Goal: Communication & Community: Answer question/provide support

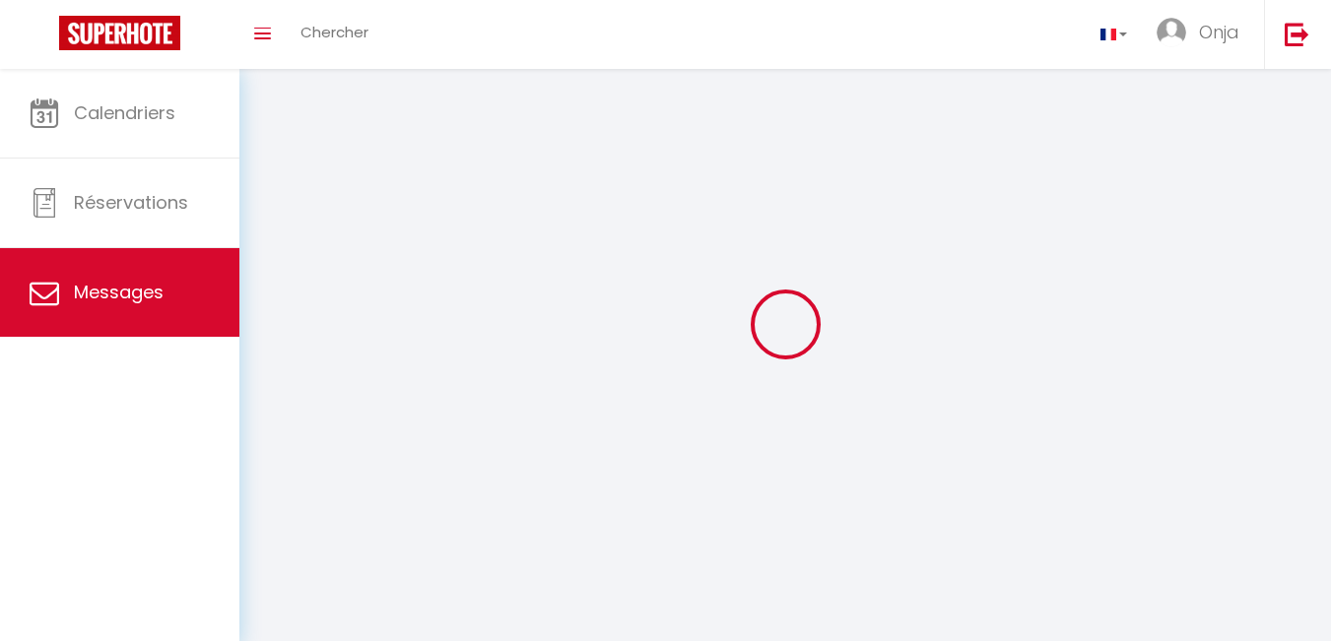
select select "message"
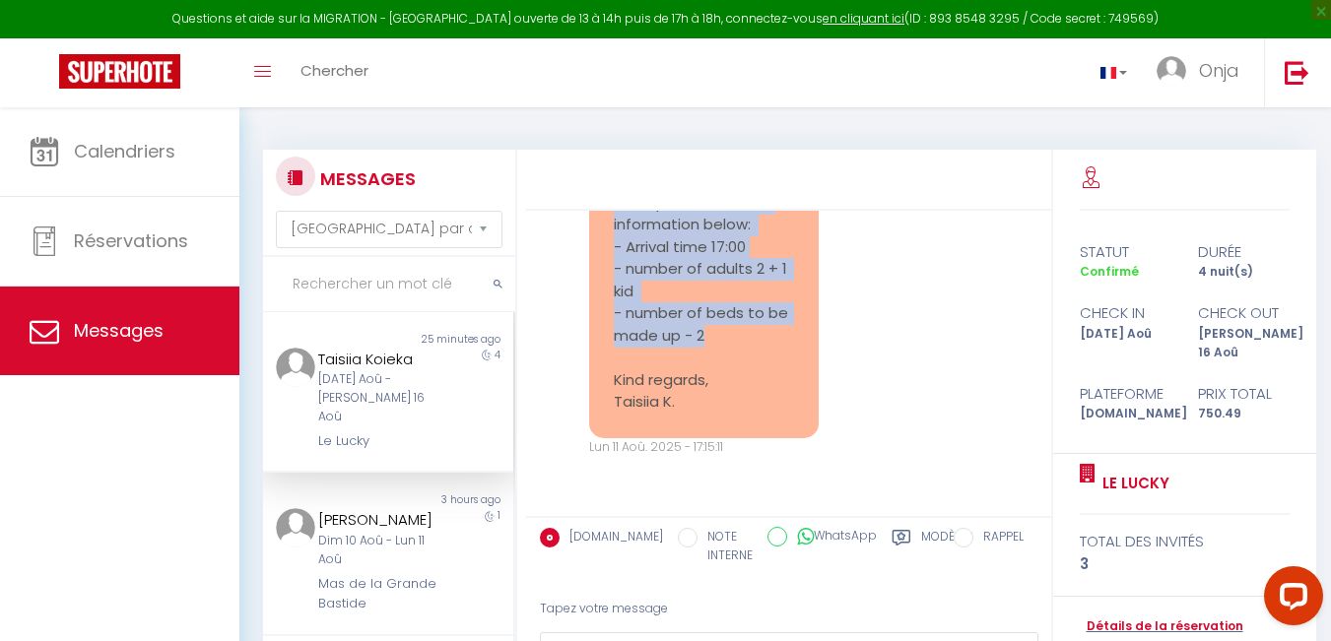
scroll to position [7780, 0]
drag, startPoint x: 616, startPoint y: 292, endPoint x: 745, endPoint y: 411, distance: 175.7
click at [745, 411] on pre "Hello, please find the information below: - Arrival time 17:00 - number of adul…" at bounding box center [704, 303] width 180 height 222
copy pre "Hello, please find the information below: - Arrival time 17:00 - number of adul…"
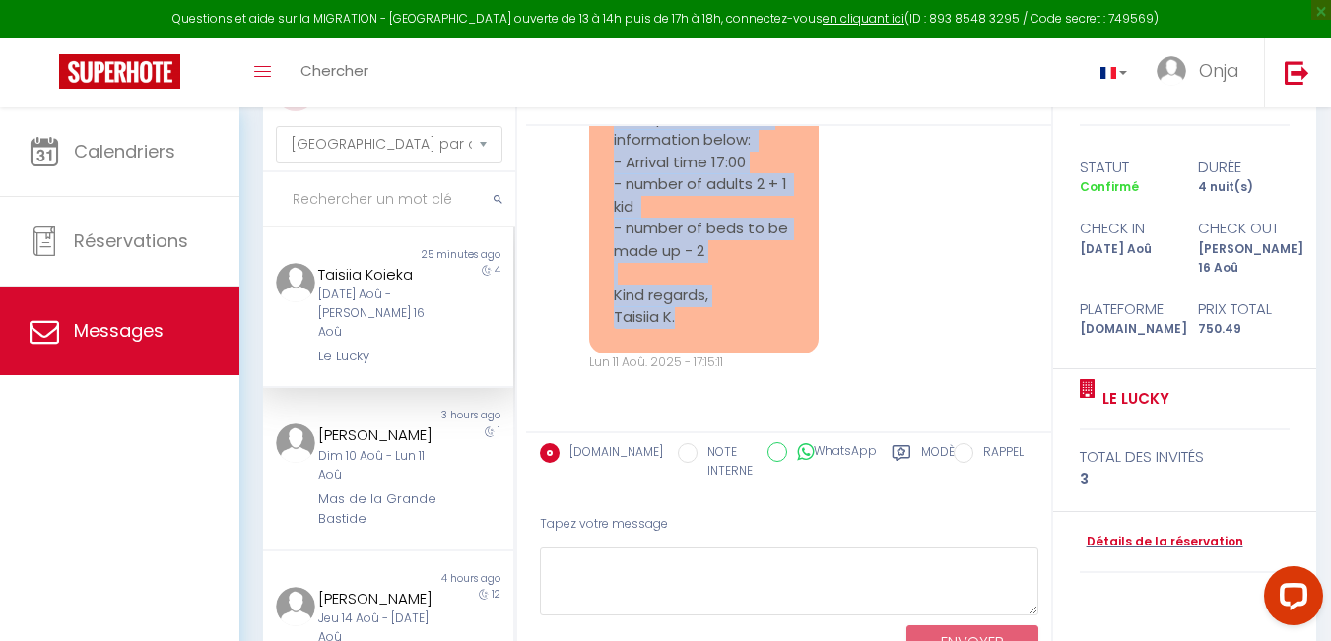
scroll to position [162, 0]
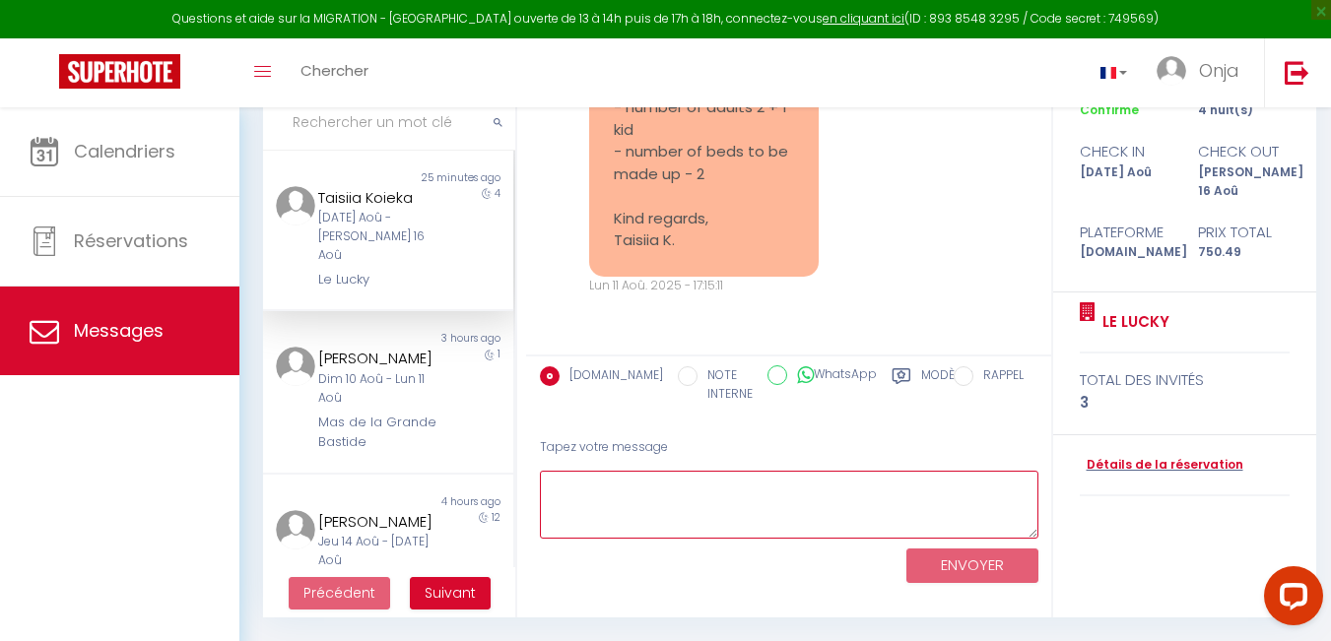
click at [613, 490] on textarea at bounding box center [789, 505] width 499 height 68
paste textarea "Hello [PERSON_NAME], Thank you for the information. We will prepare 2 beds for …"
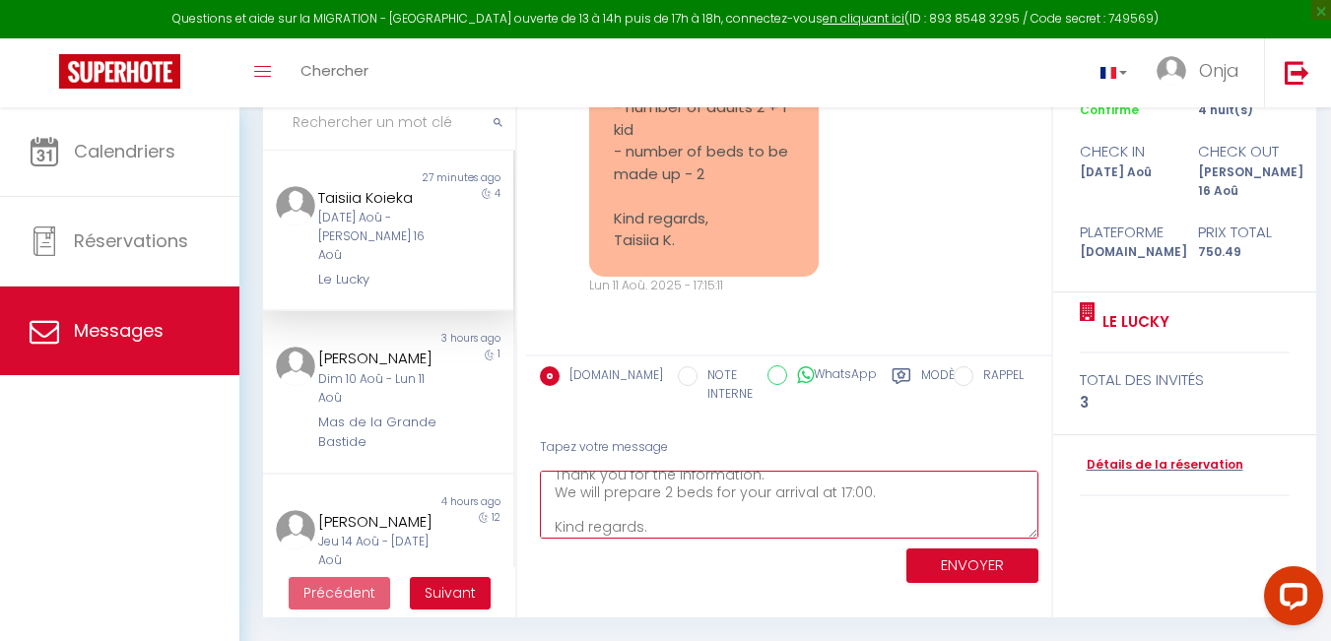
scroll to position [0, 0]
type textarea "Hello [PERSON_NAME], Thank you for the information. We will prepare 2 beds for …"
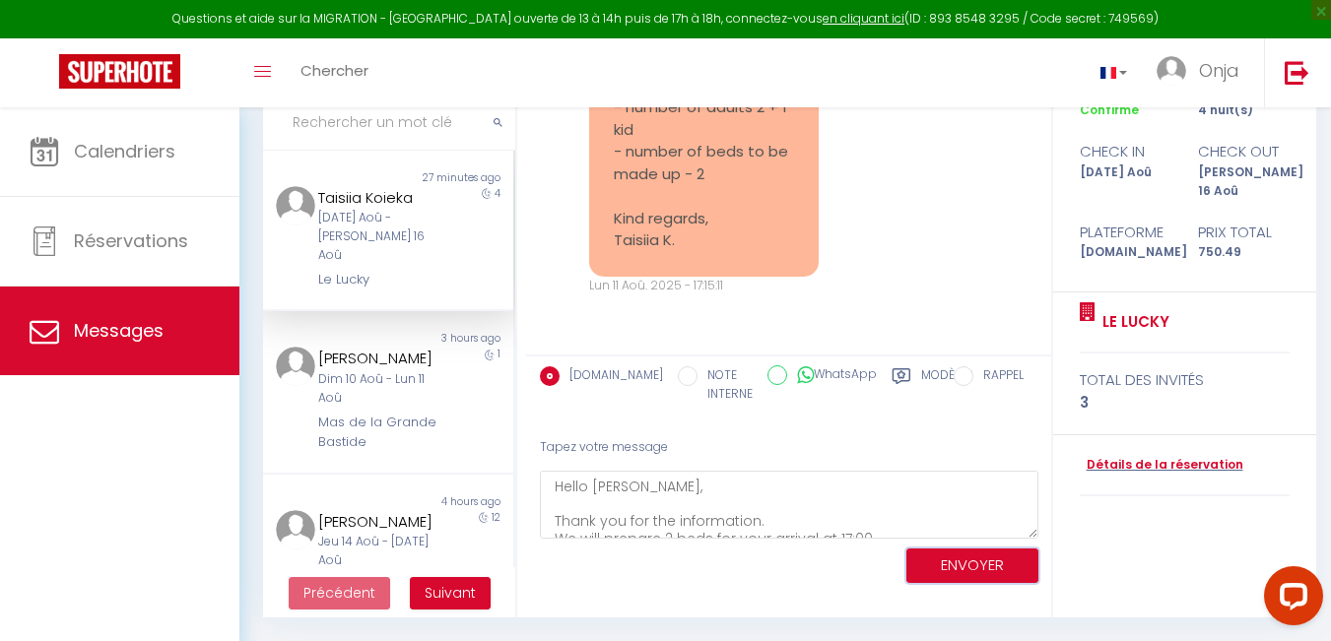
click at [957, 565] on button "ENVOYER" at bounding box center [973, 566] width 132 height 34
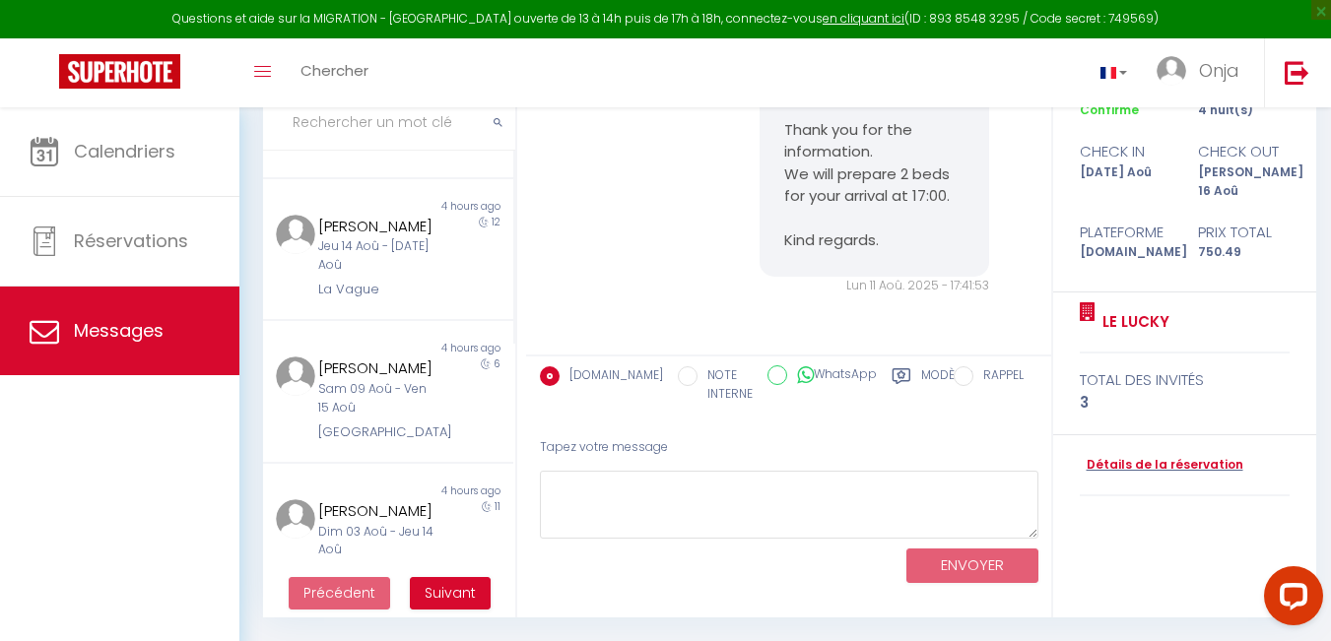
scroll to position [8104, 0]
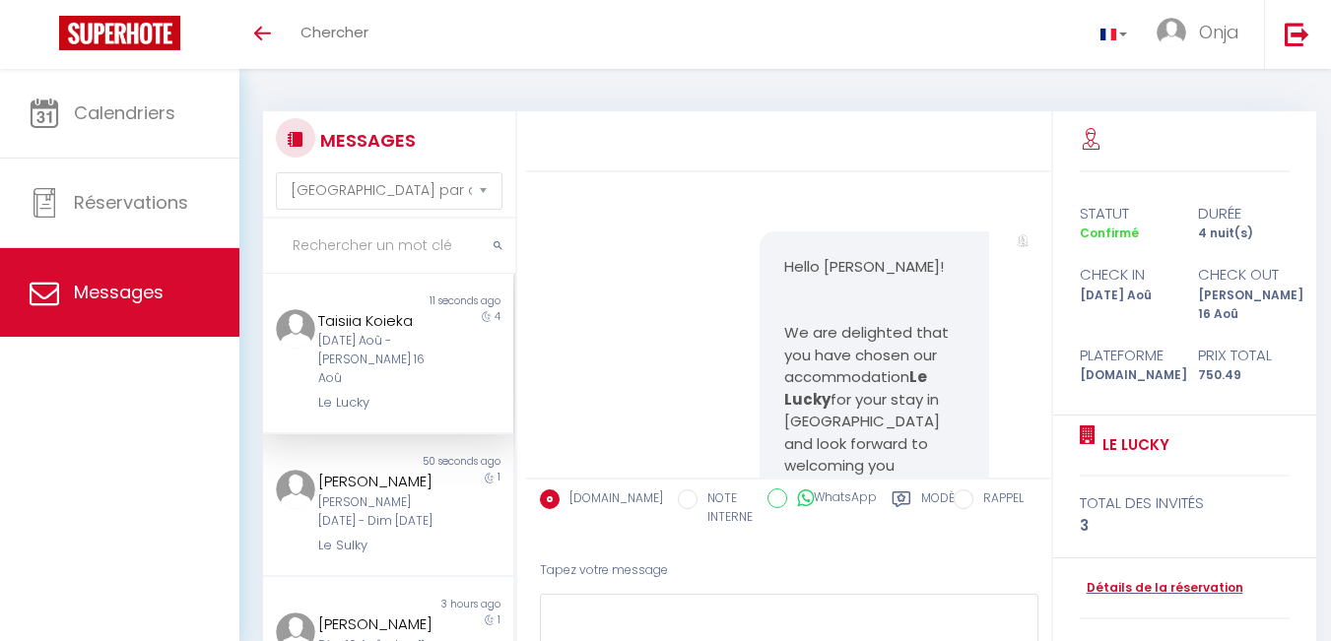
select select "message"
